Goal: Book appointment/travel/reservation

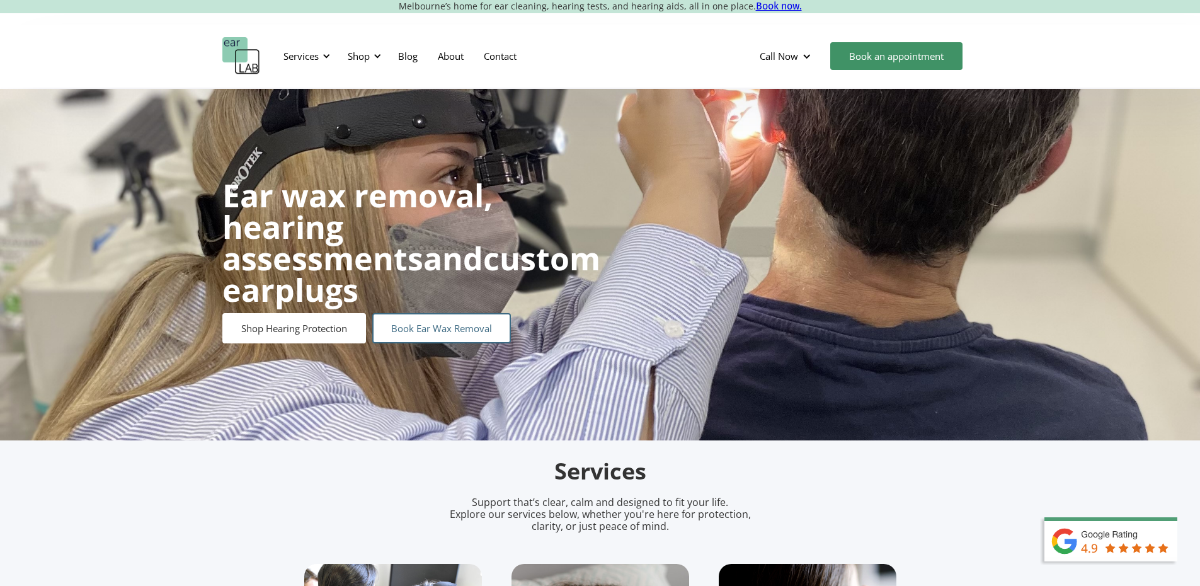
click at [499, 315] on link "Book Ear Wax Removal" at bounding box center [441, 328] width 139 height 30
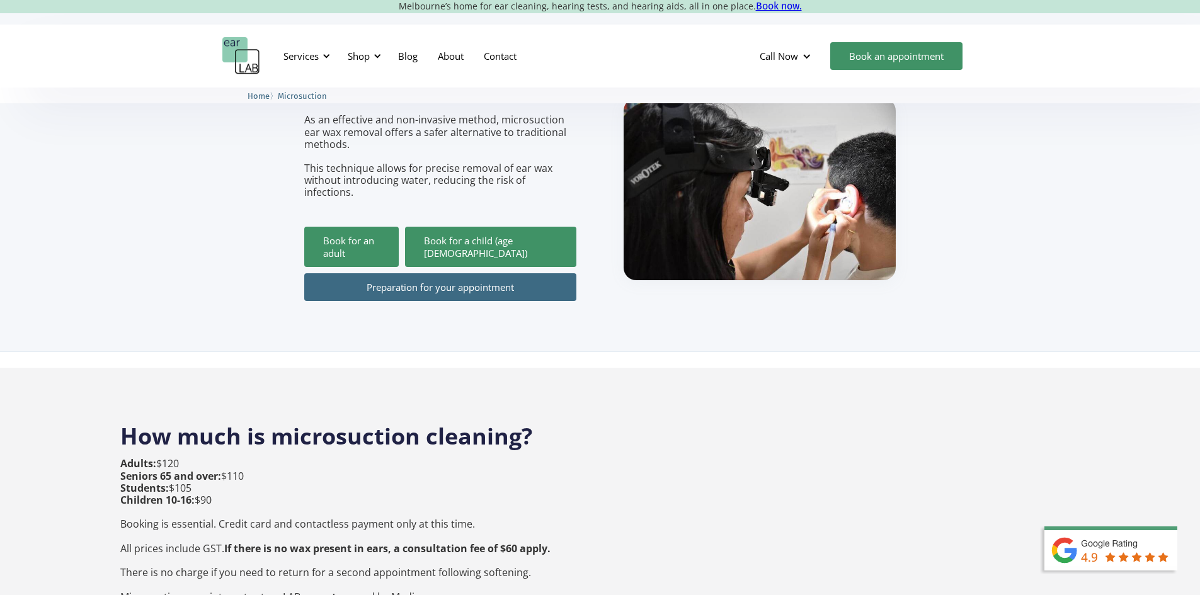
scroll to position [189, 0]
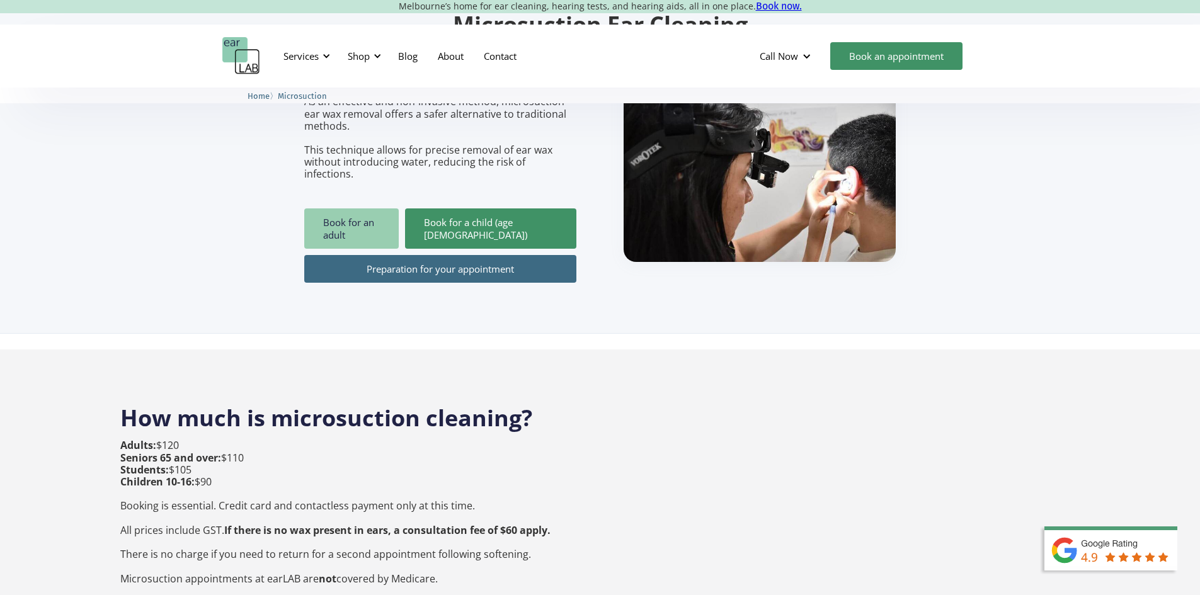
click at [381, 210] on link "Book for an adult" at bounding box center [351, 228] width 94 height 40
